Goal: Information Seeking & Learning: Learn about a topic

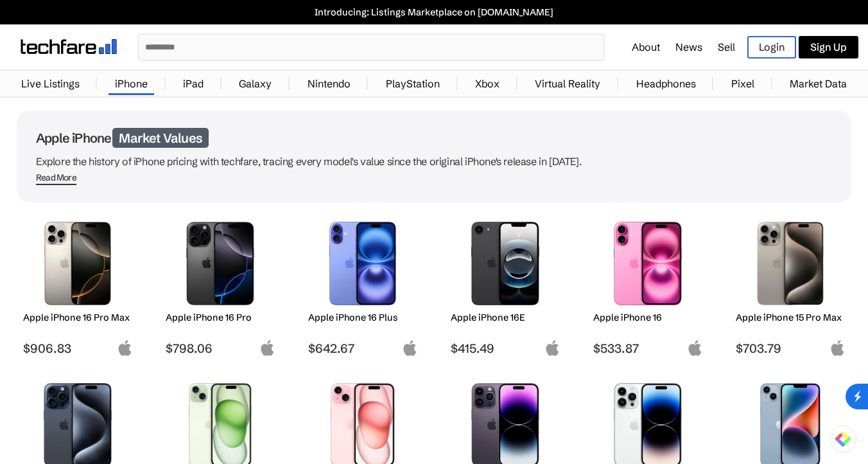
click at [119, 163] on p "Explore the history of iPhone pricing with techfare, tracing every model's valu…" at bounding box center [434, 161] width 796 height 18
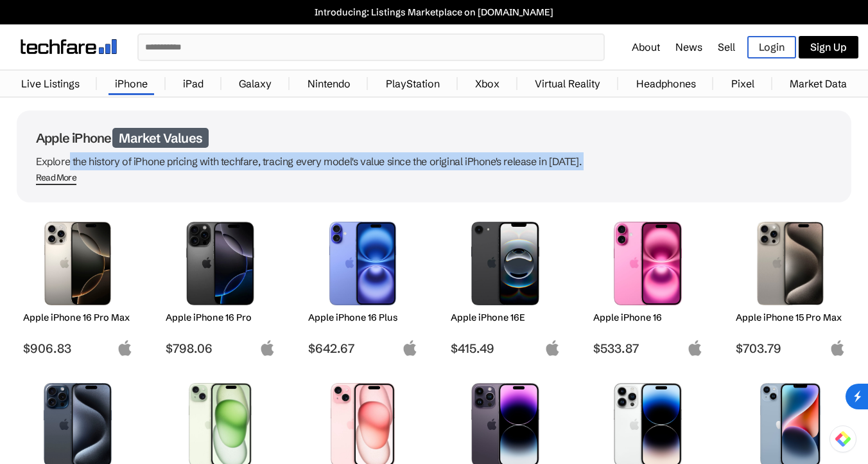
click at [119, 163] on p "Explore the history of iPhone pricing with techfare, tracing every model's valu…" at bounding box center [434, 161] width 796 height 18
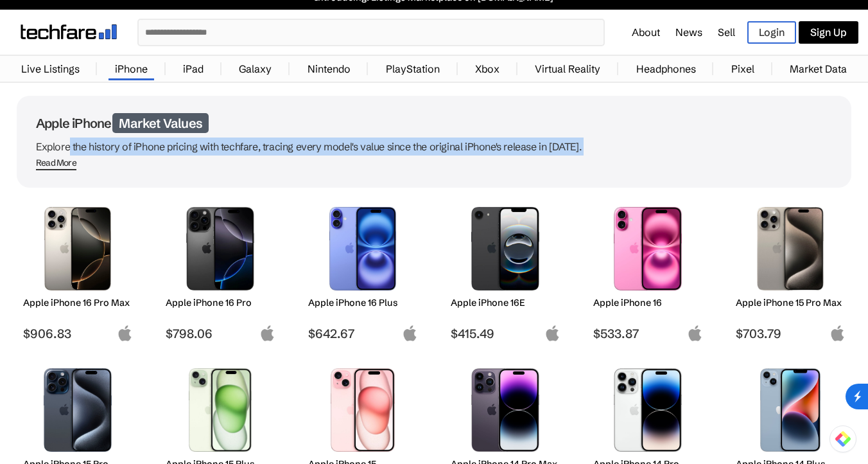
scroll to position [15, 0]
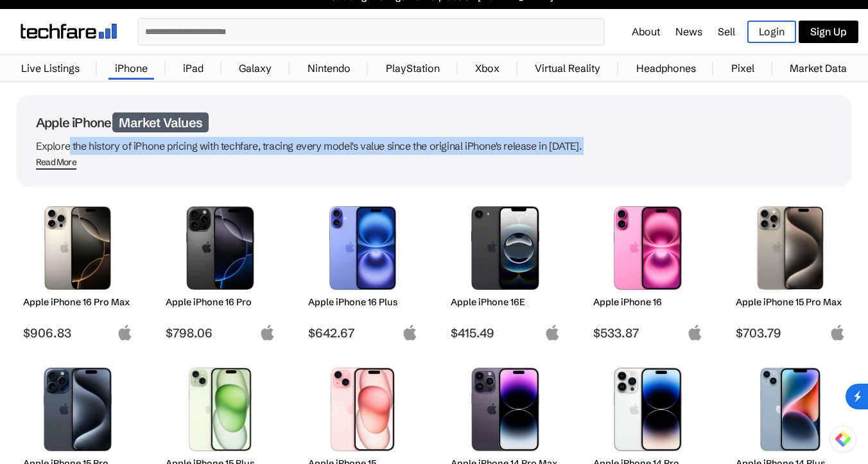
click at [123, 141] on p "Explore the history of iPhone pricing with techfare, tracing every model's valu…" at bounding box center [434, 146] width 796 height 18
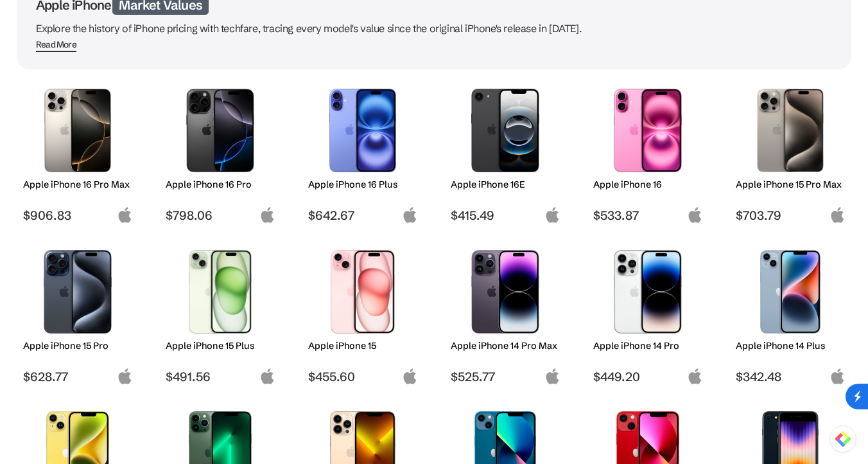
scroll to position [132, 0]
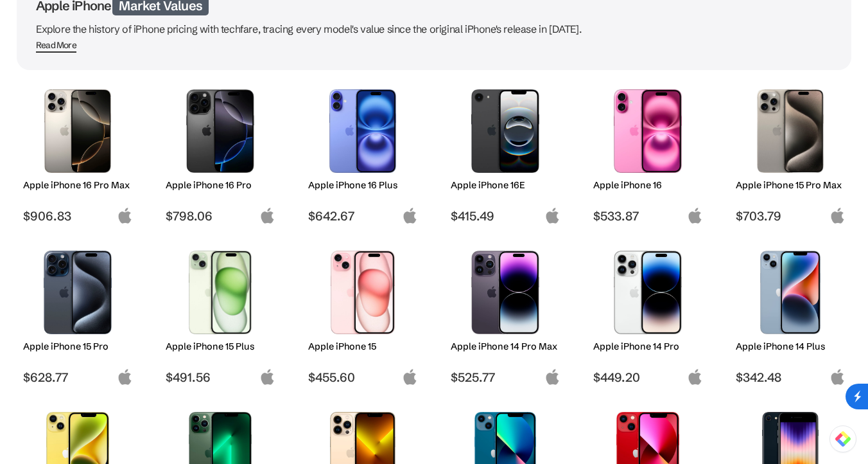
click at [794, 137] on img at bounding box center [790, 130] width 91 height 83
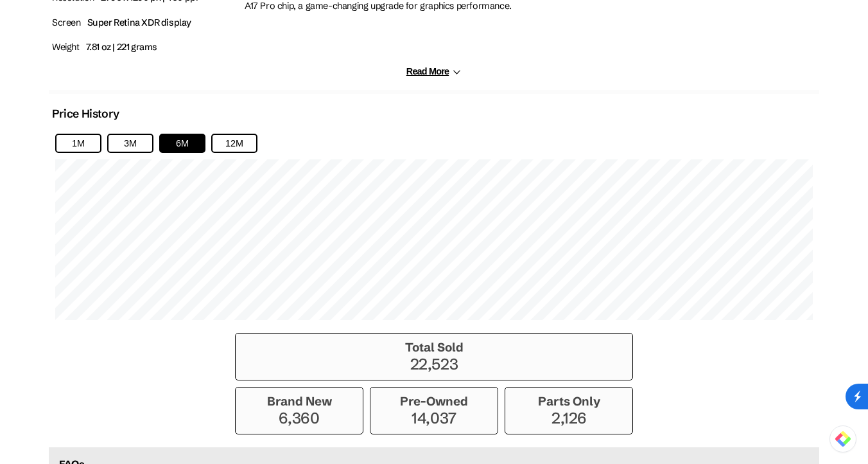
scroll to position [781, 0]
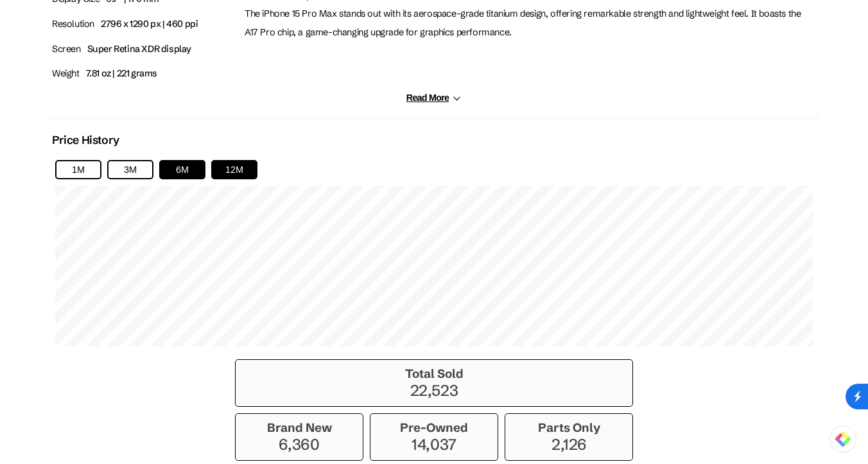
click at [247, 173] on button "12M" at bounding box center [234, 169] width 46 height 19
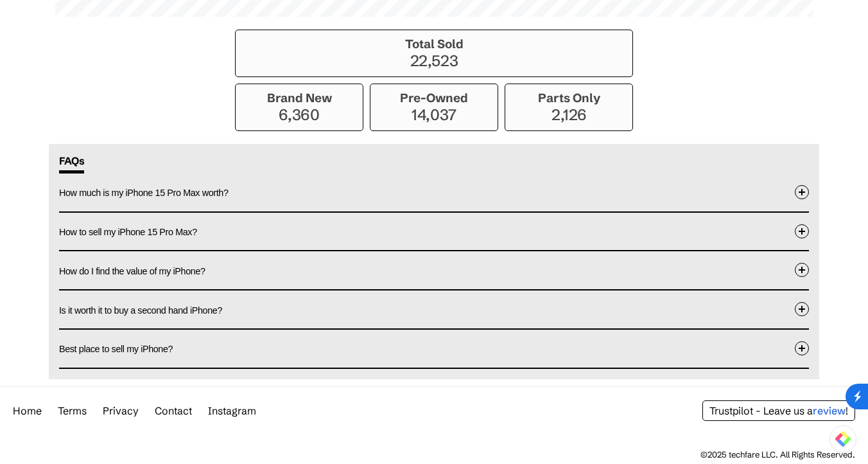
scroll to position [1111, 0]
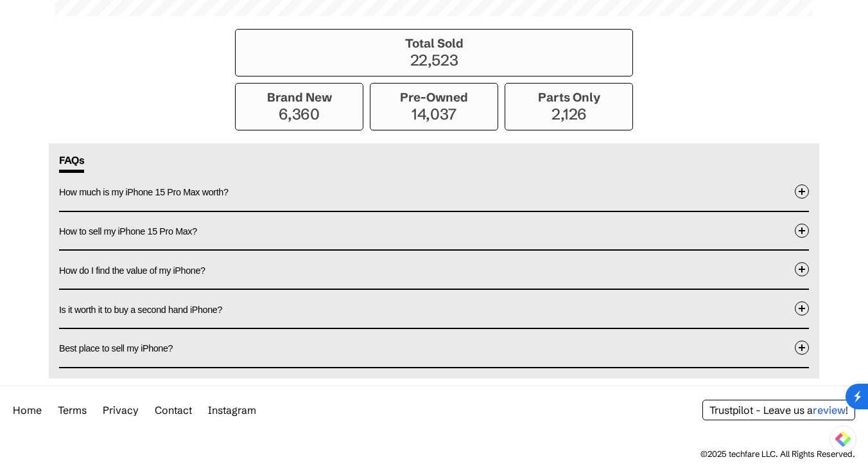
click at [173, 195] on span "How much is my iPhone 15 Pro Max worth?" at bounding box center [143, 192] width 169 height 10
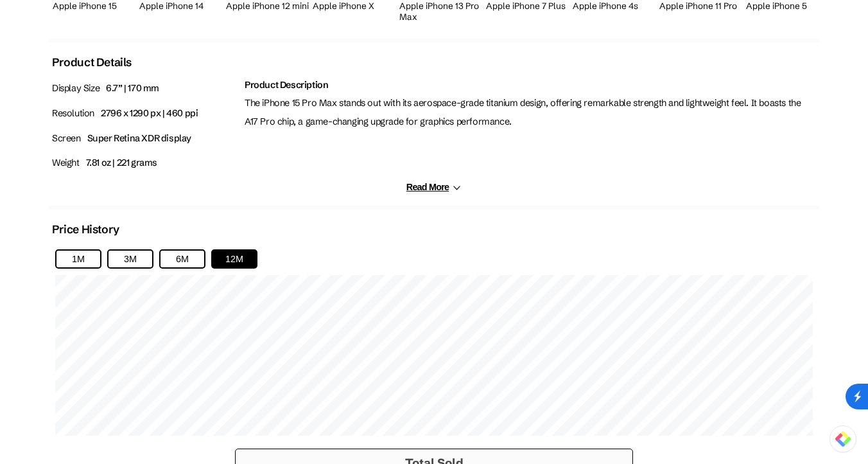
scroll to position [680, 0]
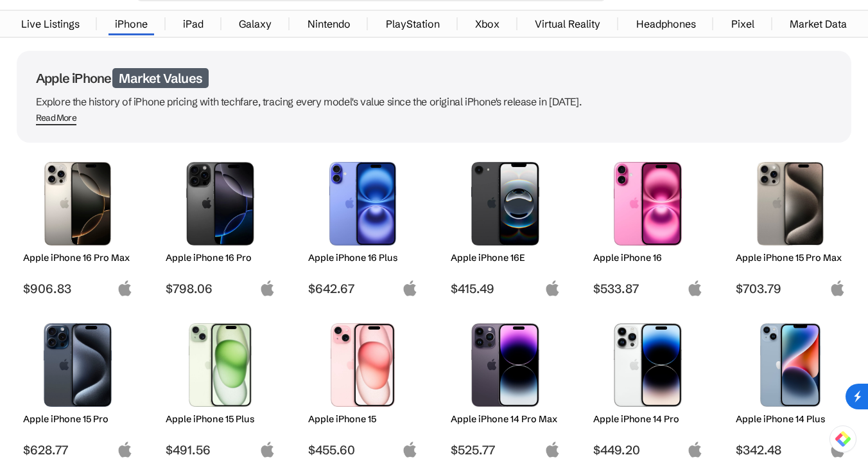
scroll to position [64, 0]
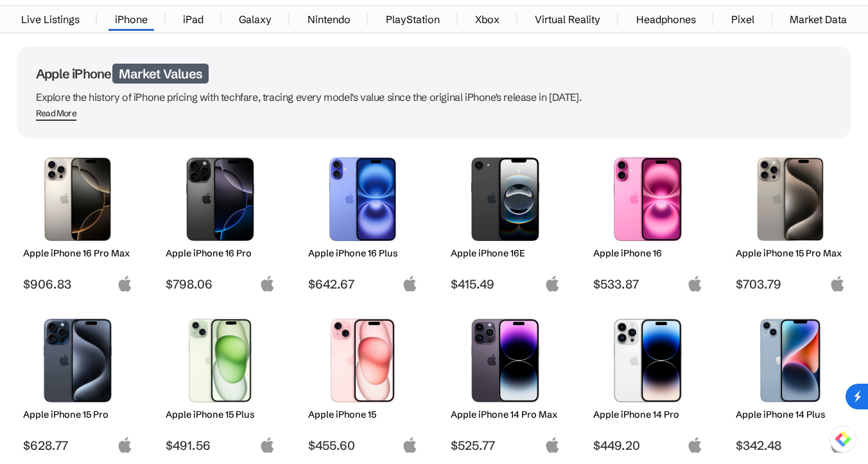
click at [204, 245] on div at bounding box center [220, 199] width 91 height 96
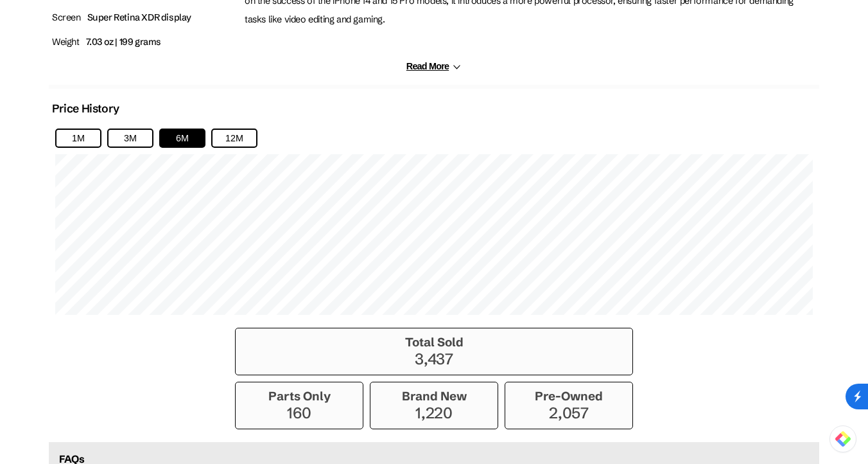
scroll to position [810, 0]
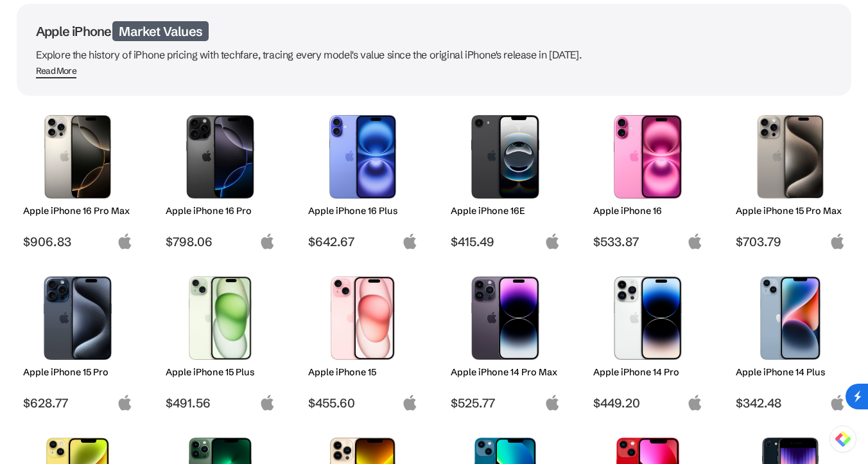
scroll to position [110, 0]
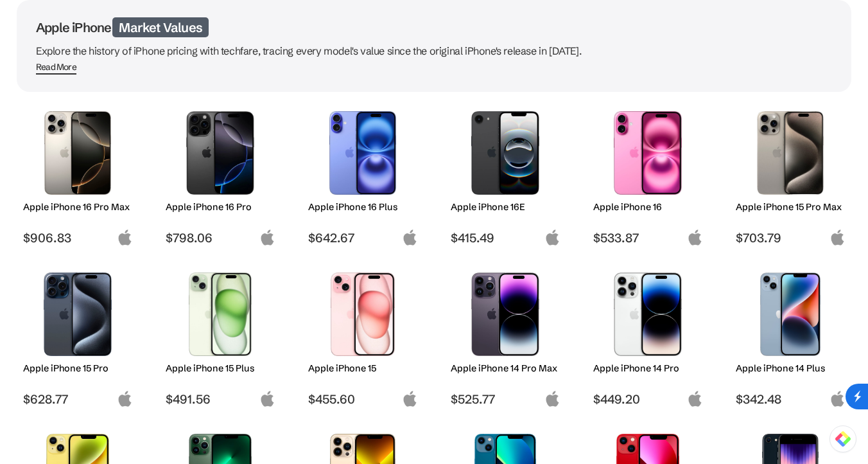
click at [353, 202] on h2 "Apple iPhone 16 Plus" at bounding box center [363, 207] width 110 height 12
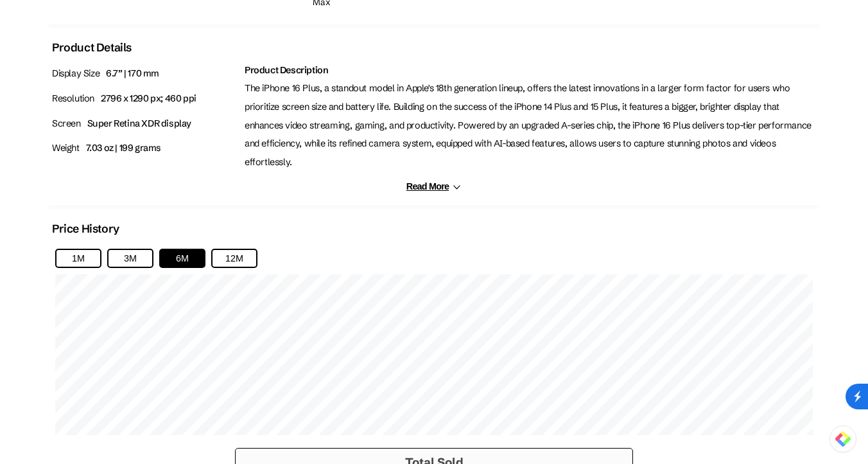
scroll to position [724, 0]
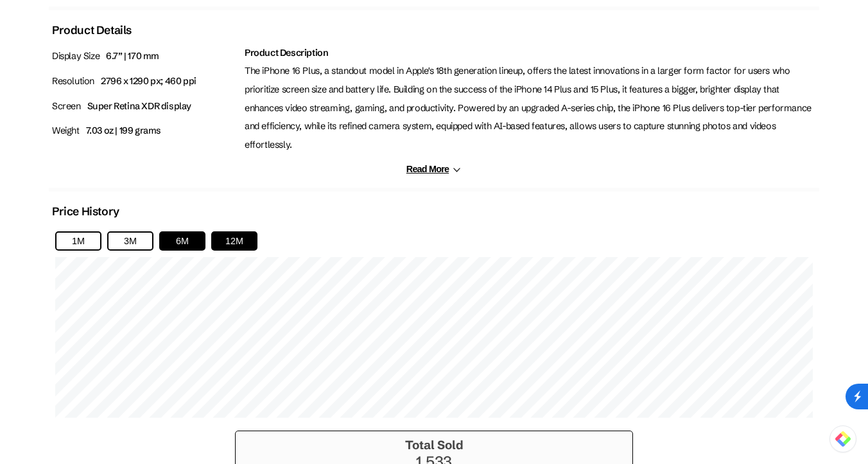
click at [248, 231] on button "12M" at bounding box center [234, 240] width 46 height 19
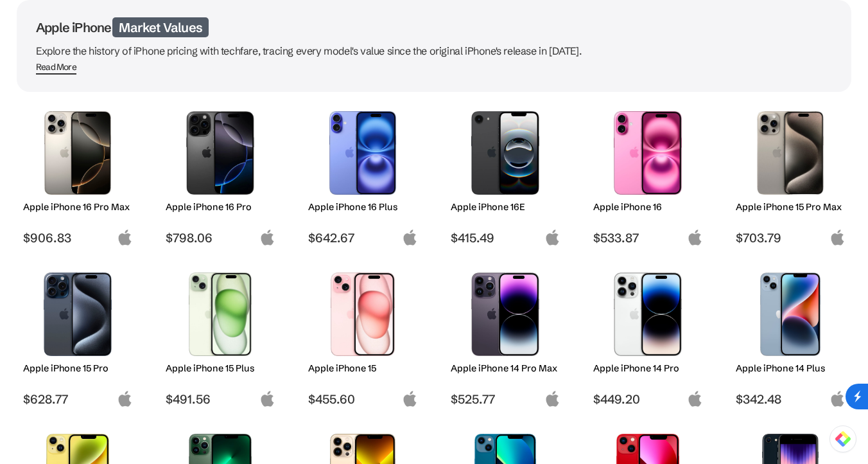
click at [76, 204] on h2 "Apple iPhone 16 Pro Max" at bounding box center [78, 207] width 110 height 12
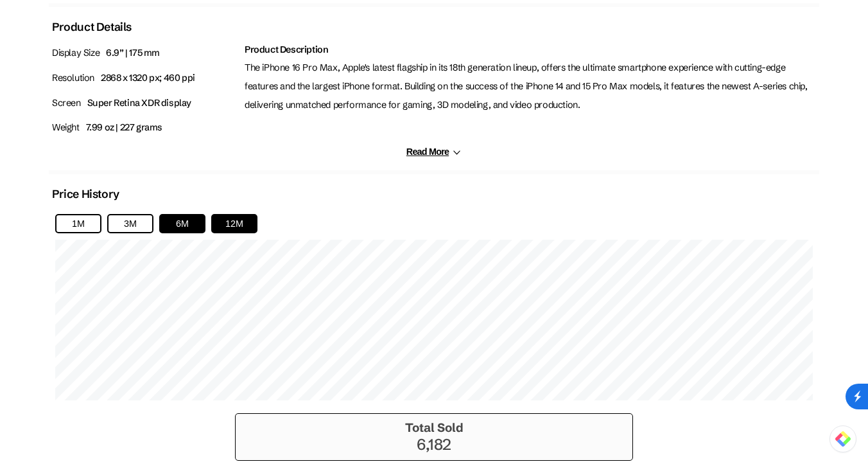
scroll to position [729, 0]
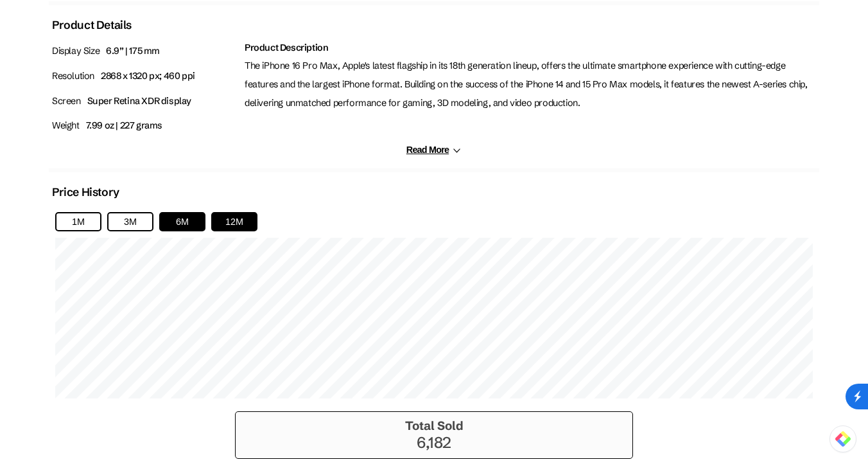
click at [228, 220] on button "12M" at bounding box center [234, 221] width 46 height 19
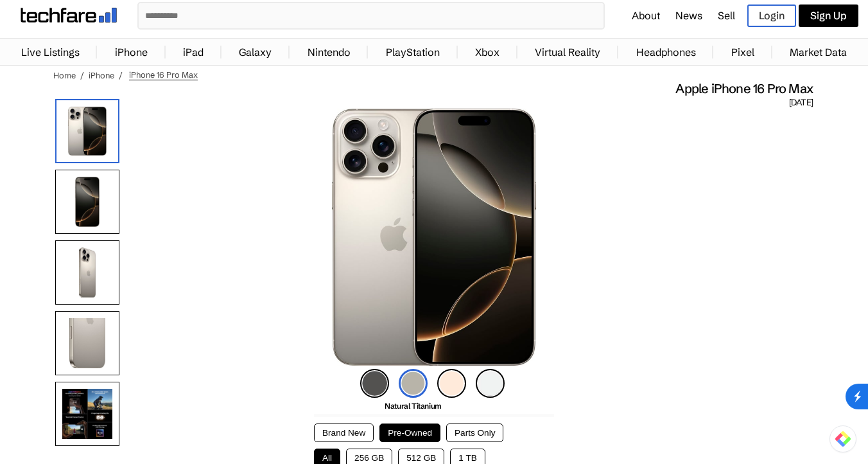
scroll to position [0, 0]
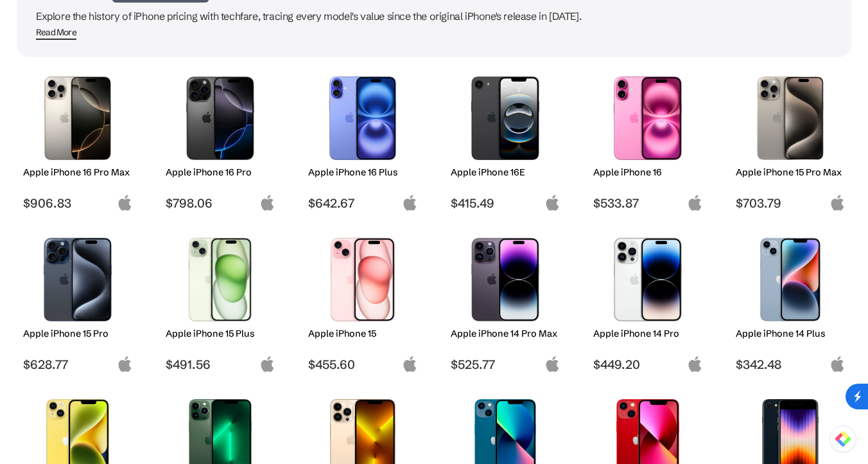
scroll to position [125, 0]
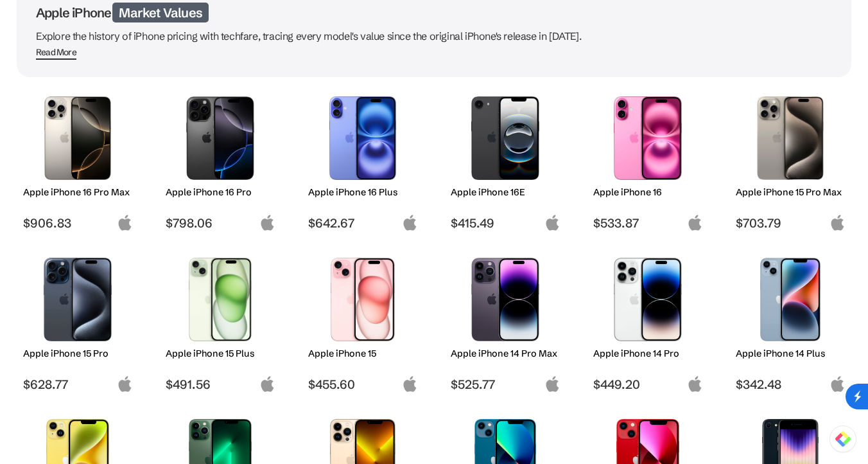
click at [783, 144] on img at bounding box center [790, 137] width 91 height 83
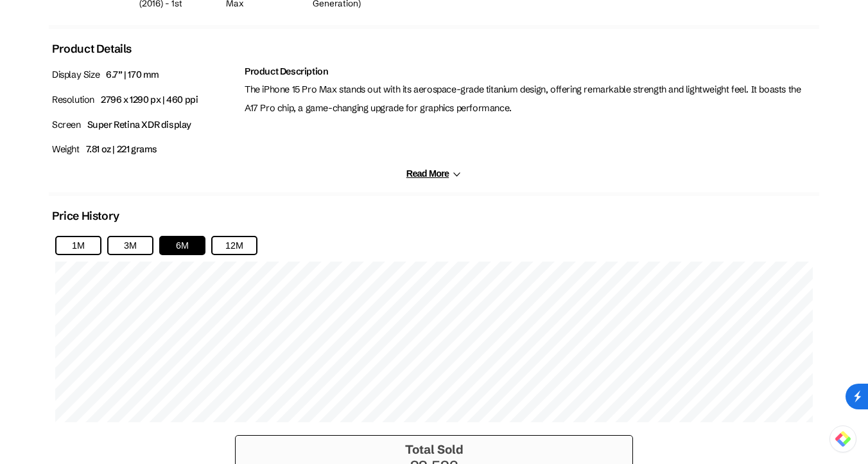
scroll to position [711, 0]
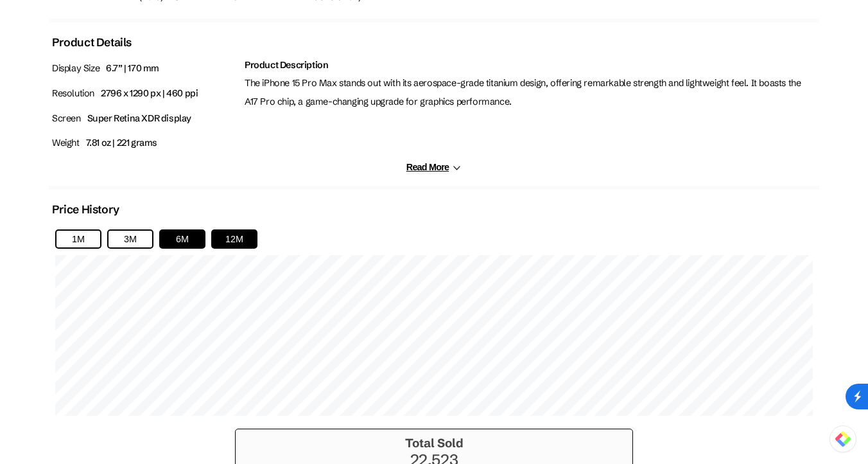
click at [244, 246] on button "12M" at bounding box center [234, 238] width 46 height 19
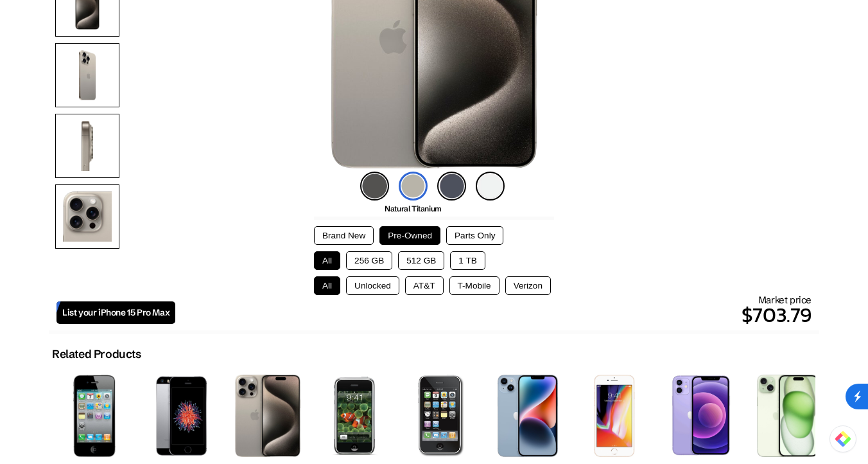
scroll to position [0, 0]
